Goal: Information Seeking & Learning: Check status

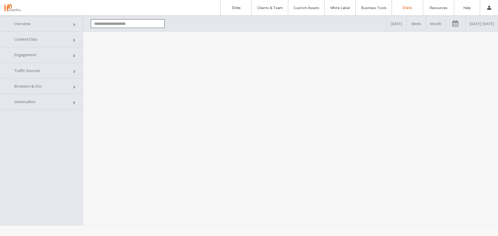
type input "**********"
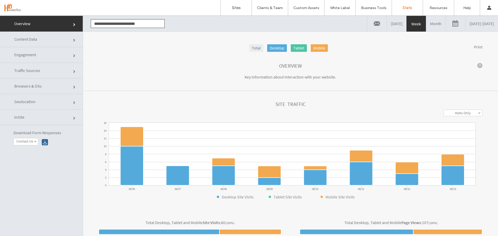
click at [484, 23] on link "08/06/2025 - 08/13/2025" at bounding box center [482, 24] width 32 height 16
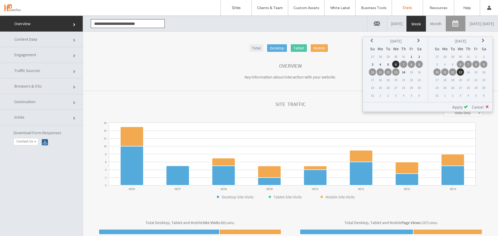
click at [373, 40] on icon at bounding box center [372, 41] width 4 height 4
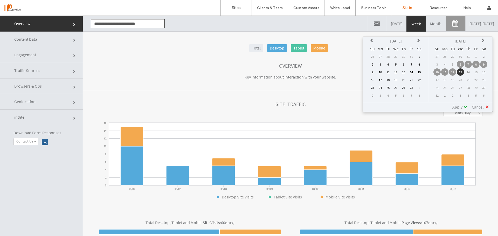
click at [373, 40] on icon at bounding box center [372, 41] width 4 height 4
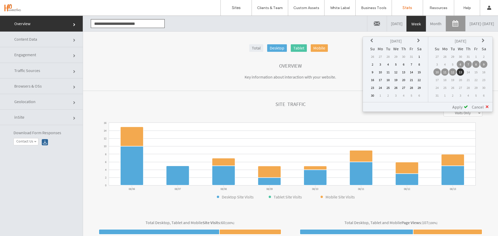
click at [373, 40] on icon at bounding box center [372, 41] width 4 height 4
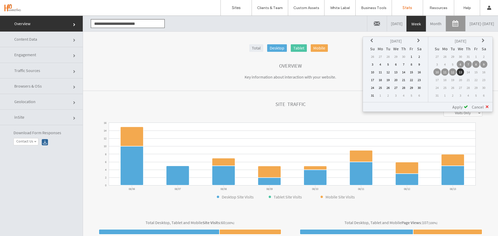
click at [413, 57] on td "1" at bounding box center [411, 56] width 7 height 7
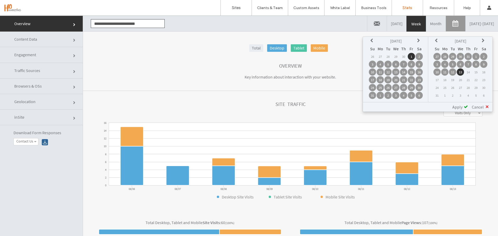
click at [461, 107] on span "Apply" at bounding box center [457, 107] width 10 height 5
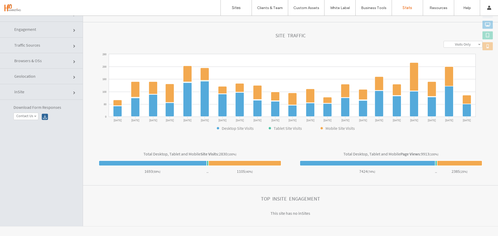
scroll to position [26, 0]
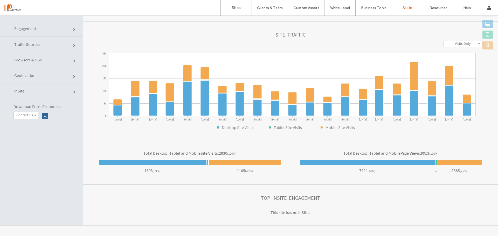
click at [73, 44] on span "Traffic Sources" at bounding box center [74, 45] width 3 height 3
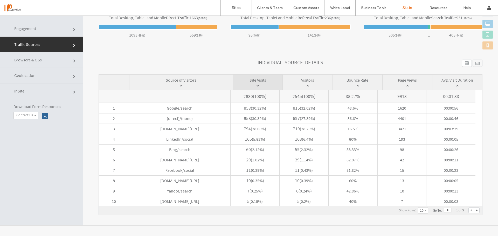
click link "inSite"
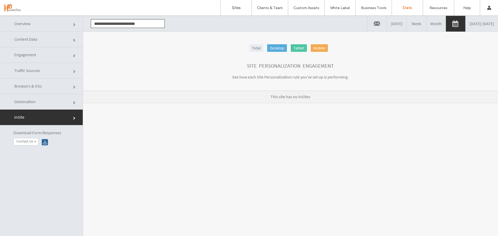
click link "Content Data"
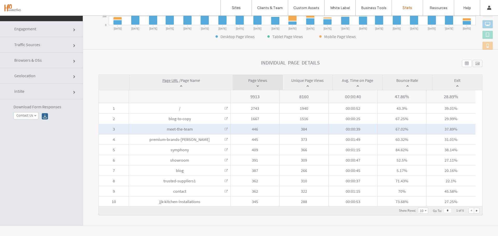
scroll to position [26, 0]
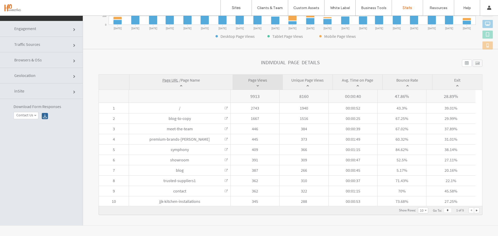
click at [425, 211] on span at bounding box center [426, 211] width 2 height 2
click at [419, 204] on link "20" at bounding box center [423, 203] width 10 height 6
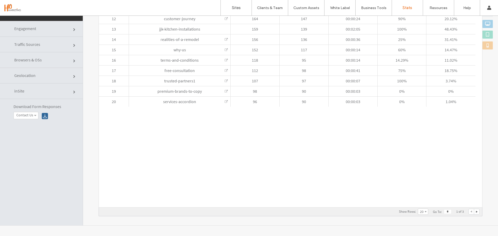
scroll to position [233, 0]
click at [474, 211] on div at bounding box center [476, 210] width 5 height 5
click at [474, 210] on div at bounding box center [476, 210] width 5 height 5
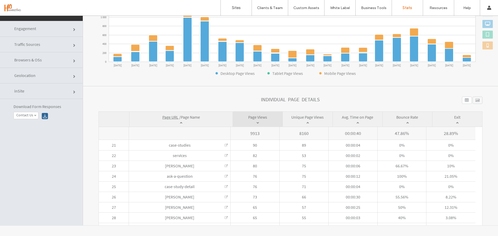
scroll to position [88, 0]
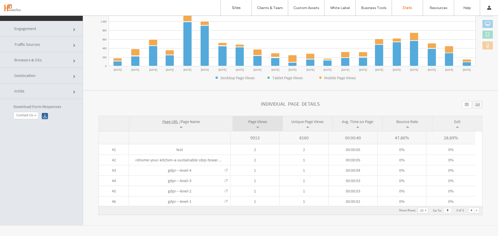
click at [469, 210] on div at bounding box center [471, 210] width 5 height 5
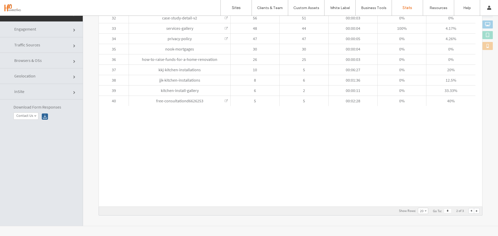
scroll to position [26, 0]
click at [469, 210] on div at bounding box center [471, 210] width 5 height 5
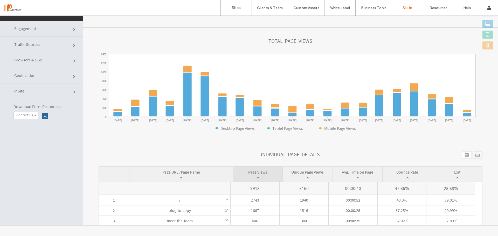
scroll to position [77, 0]
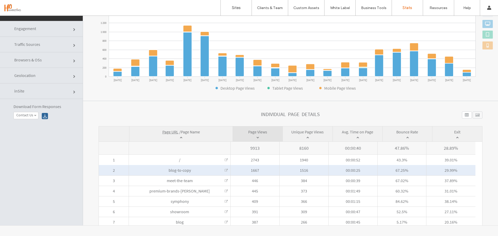
click at [200, 169] on span "blog-to-copy D1-internal-blog-post" at bounding box center [179, 170] width 101 height 10
click link
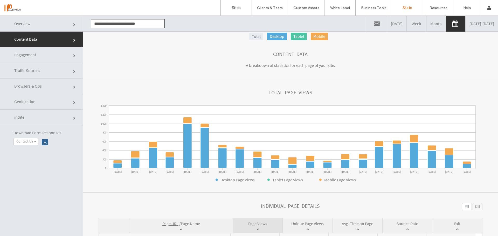
scroll to position [130, 0]
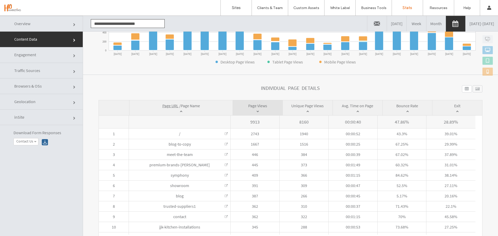
click span "Page URL"
click span "Page Name"
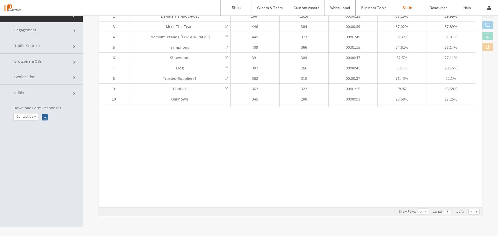
scroll to position [26, 0]
click at [474, 210] on div at bounding box center [476, 210] width 5 height 5
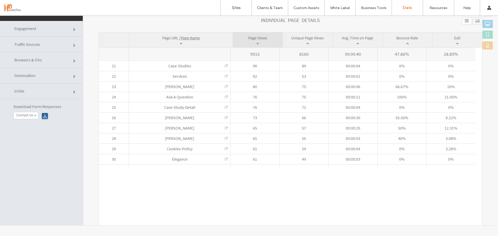
scroll to position [155, 0]
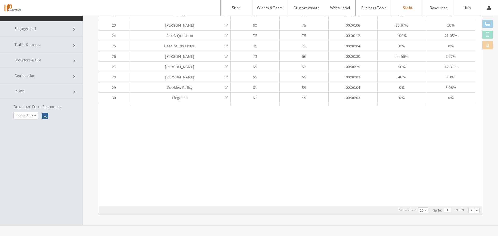
click at [474, 209] on div at bounding box center [476, 210] width 5 height 5
type input "*"
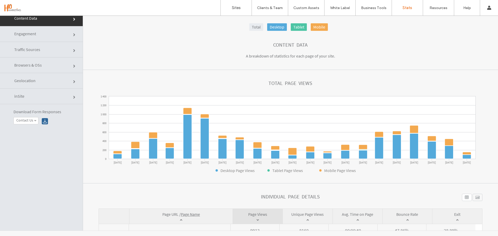
scroll to position [0, 0]
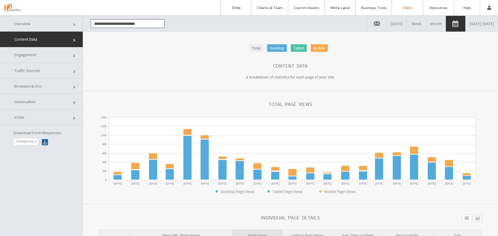
click at [426, 26] on link "Month" at bounding box center [435, 24] width 19 height 16
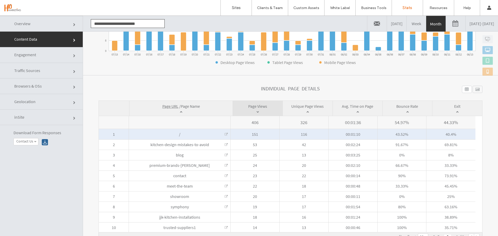
scroll to position [26, 0]
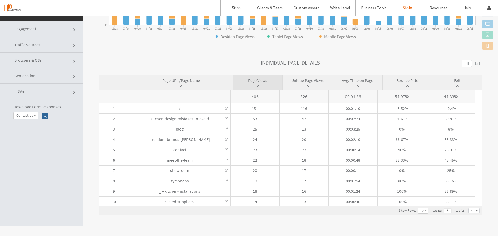
click at [474, 211] on div at bounding box center [476, 210] width 5 height 5
click at [474, 212] on div at bounding box center [476, 210] width 5 height 5
click at [469, 211] on div at bounding box center [471, 210] width 5 height 5
click at [474, 211] on div at bounding box center [476, 210] width 5 height 5
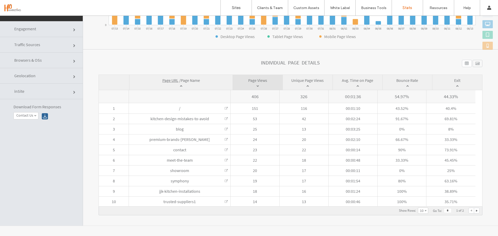
type input "*"
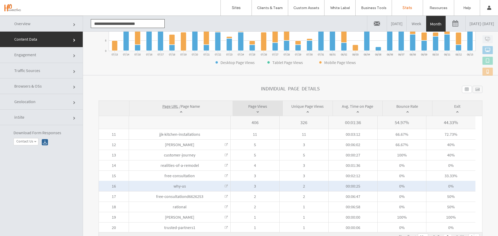
scroll to position [0, 0]
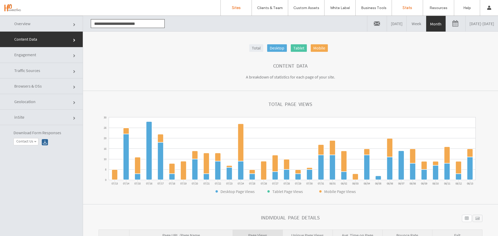
click at [241, 6] on link "Sites" at bounding box center [236, 8] width 31 height 16
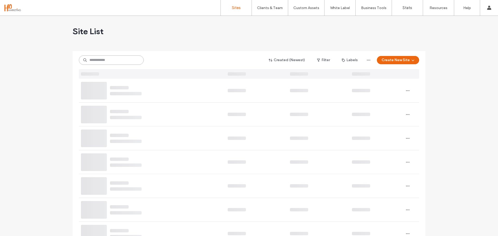
click at [120, 62] on input at bounding box center [111, 60] width 65 height 9
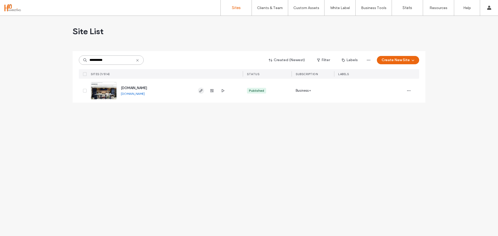
type input "**********"
click at [203, 92] on span "button" at bounding box center [201, 91] width 6 height 6
